Goal: Information Seeking & Learning: Find specific fact

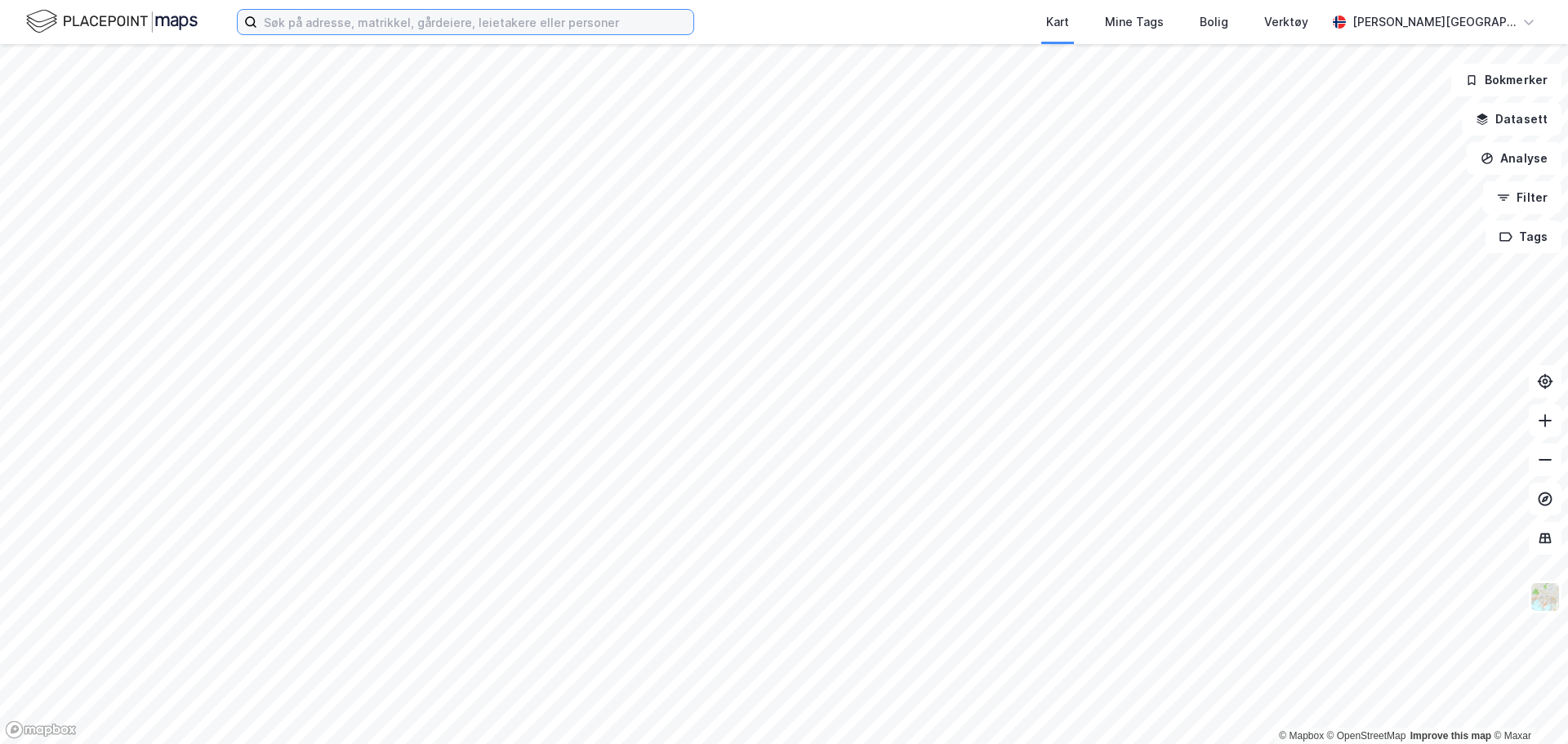
click at [421, 21] on input at bounding box center [475, 21] width 436 height 25
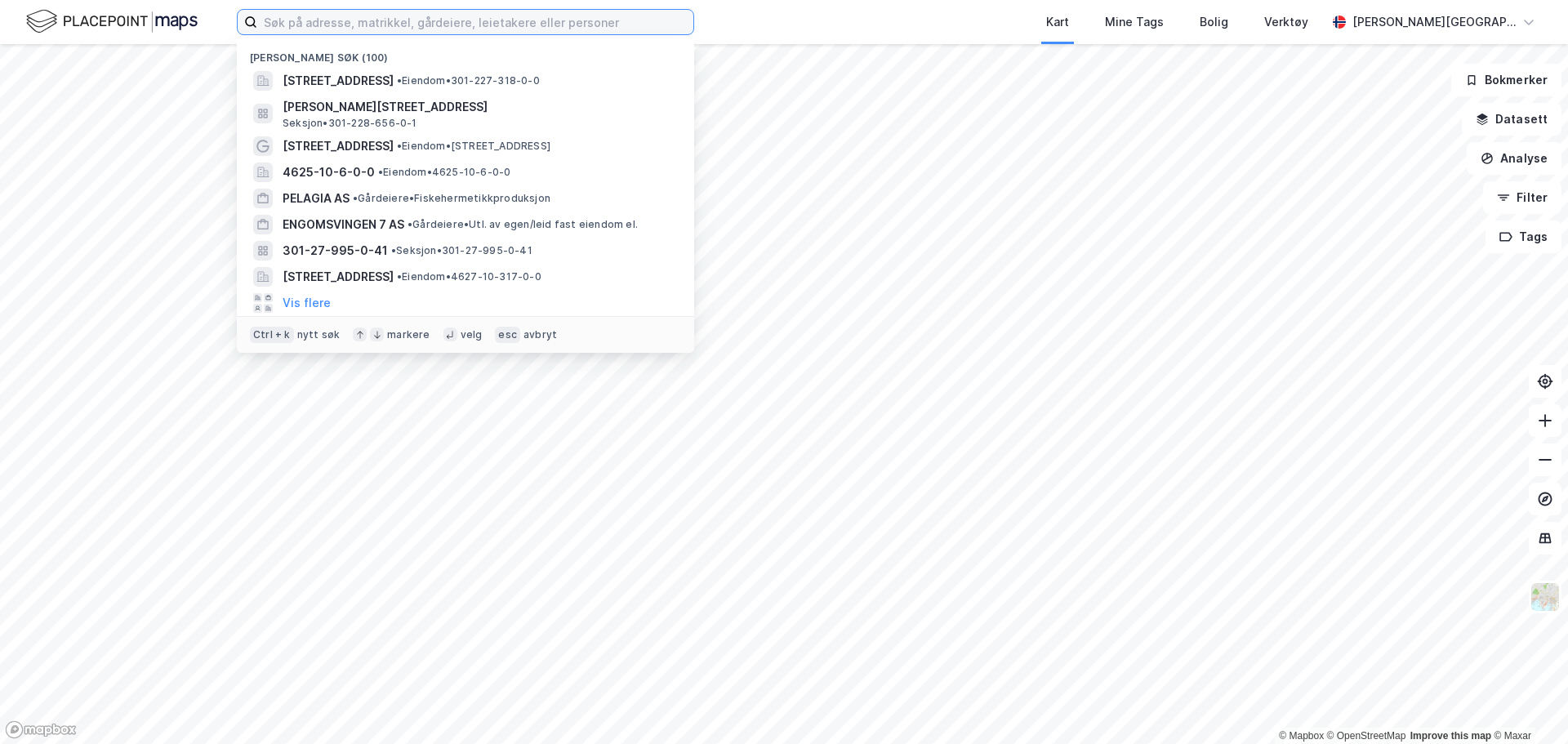
click at [300, 21] on input at bounding box center [475, 21] width 436 height 25
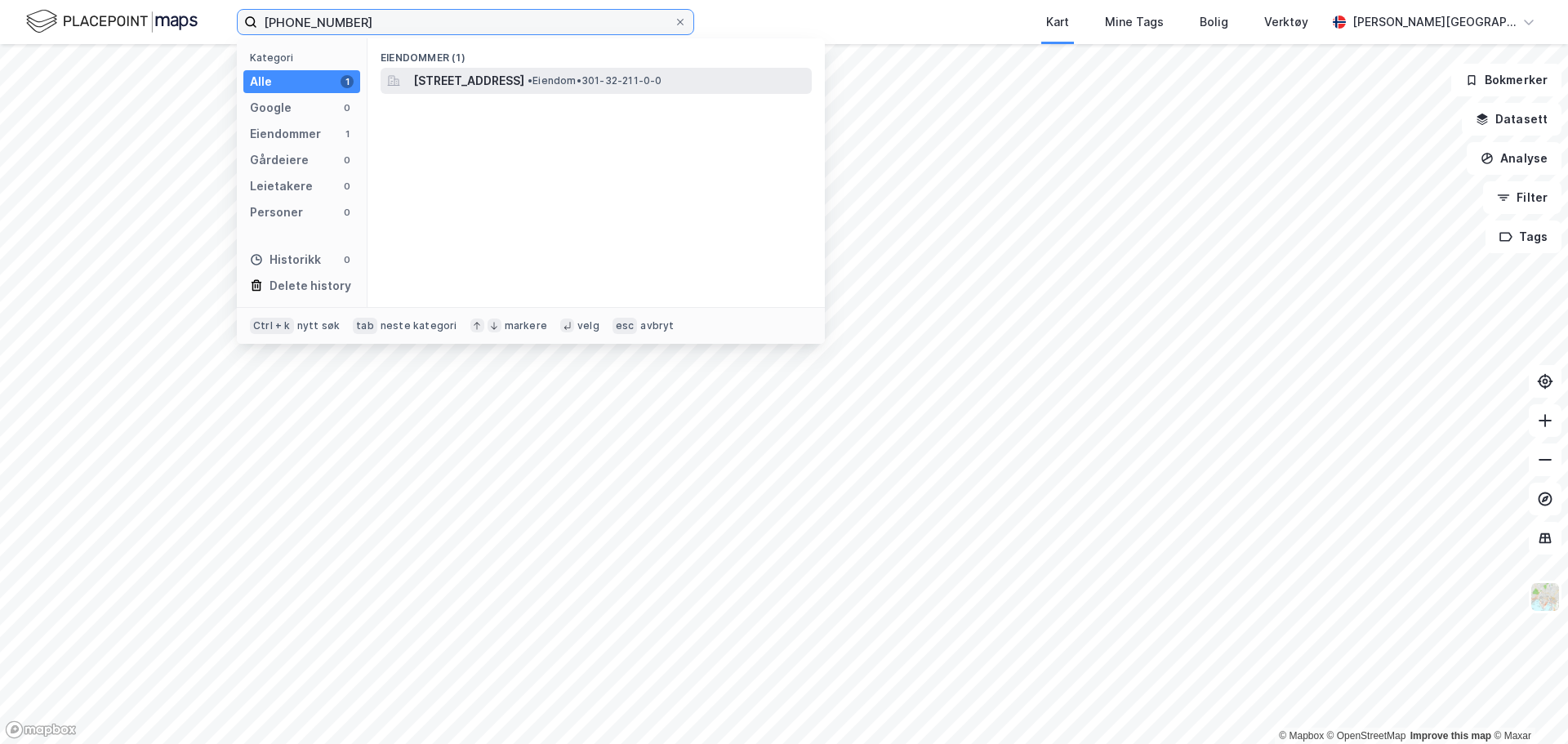
type input "[PHONE_NUMBER]"
